Goal: Task Accomplishment & Management: Use online tool/utility

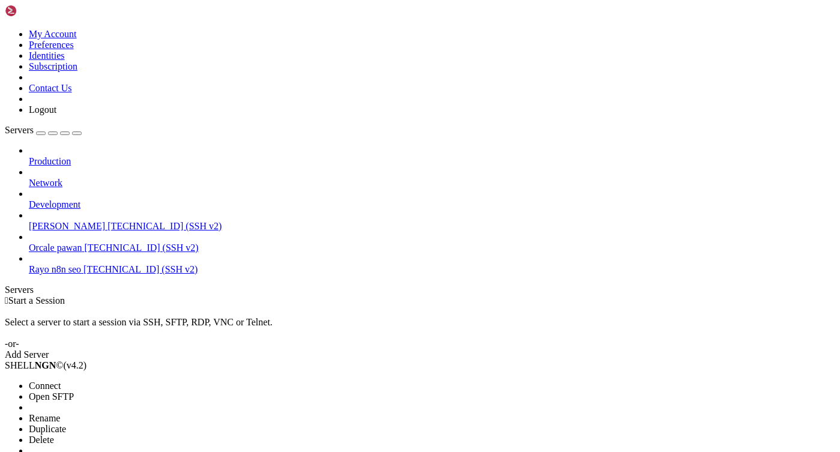
click at [61, 381] on span "Connect" at bounding box center [45, 386] width 32 height 10
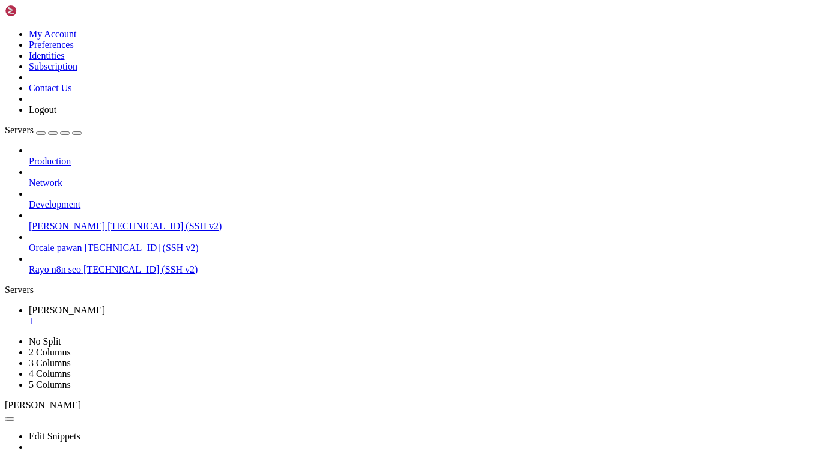
drag, startPoint x: 375, startPoint y: 840, endPoint x: 83, endPoint y: 781, distance: 297.2
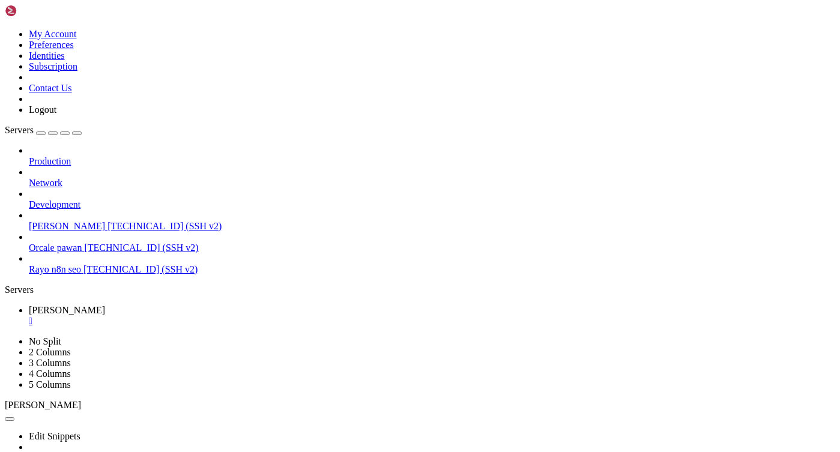
drag, startPoint x: 11, startPoint y: 748, endPoint x: 438, endPoint y: 868, distance: 443.2
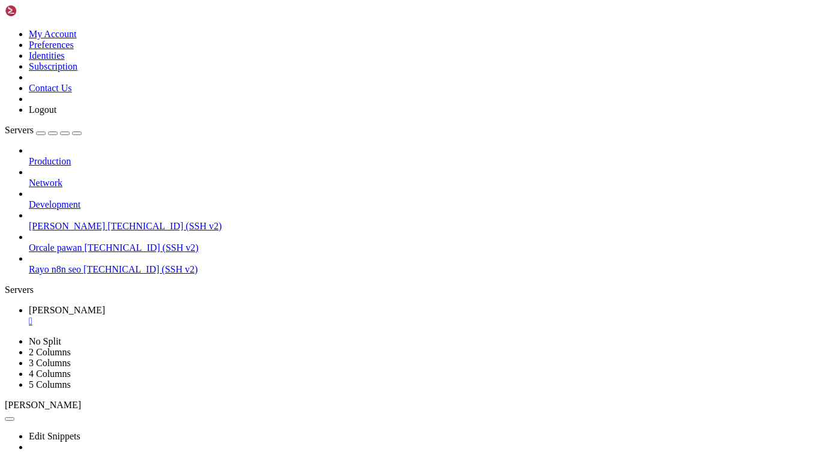
drag, startPoint x: 336, startPoint y: 699, endPoint x: 74, endPoint y: 609, distance: 276.3
drag, startPoint x: 10, startPoint y: 578, endPoint x: 133, endPoint y: 718, distance: 186.4
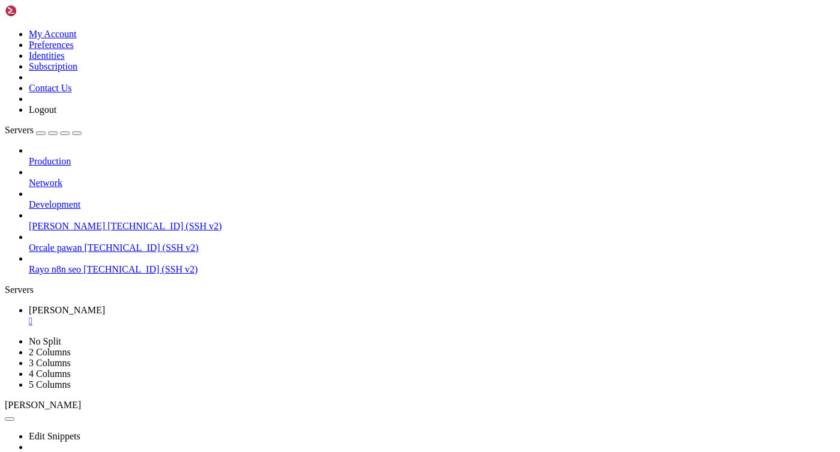
drag, startPoint x: 11, startPoint y: 617, endPoint x: 42, endPoint y: 716, distance: 104.5
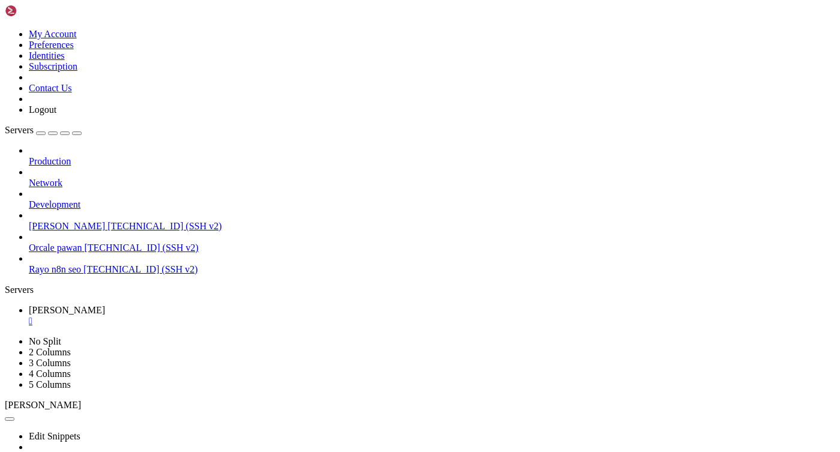
drag, startPoint x: 42, startPoint y: 716, endPoint x: 11, endPoint y: 622, distance: 99.9
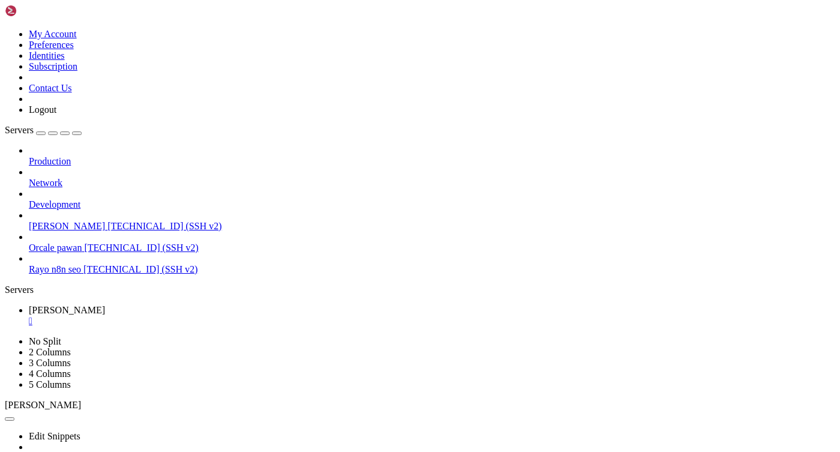
drag, startPoint x: 11, startPoint y: 628, endPoint x: 267, endPoint y: 864, distance: 348.1
drag, startPoint x: 447, startPoint y: 895, endPoint x: 204, endPoint y: 634, distance: 356.9
